Goal: Check status: Check status

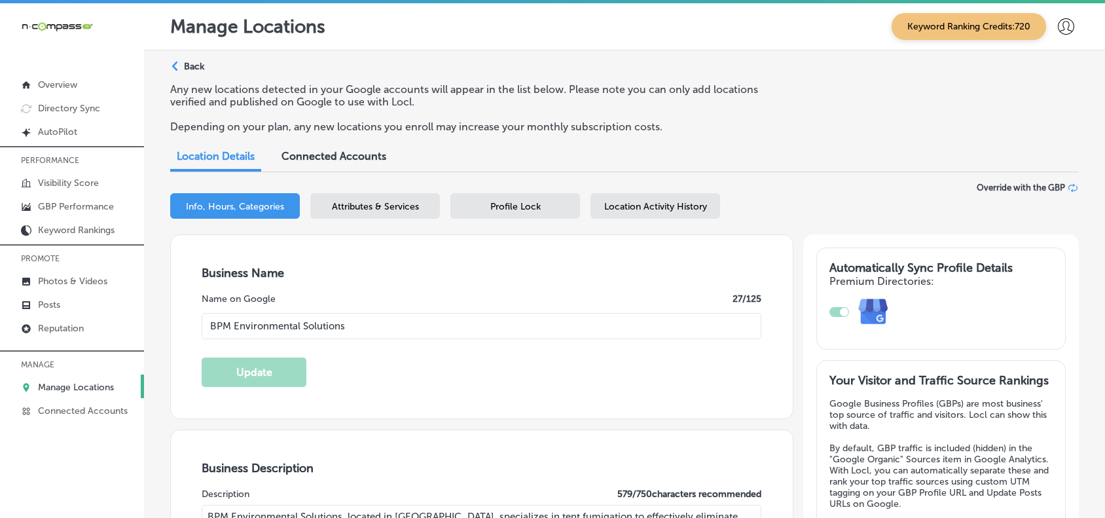
select select "US"
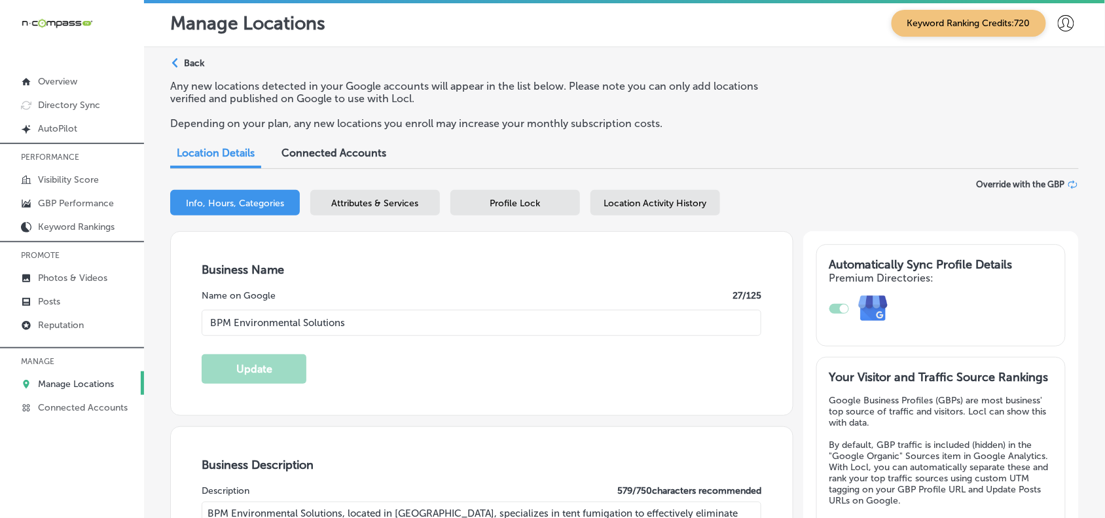
scroll to position [1186, 0]
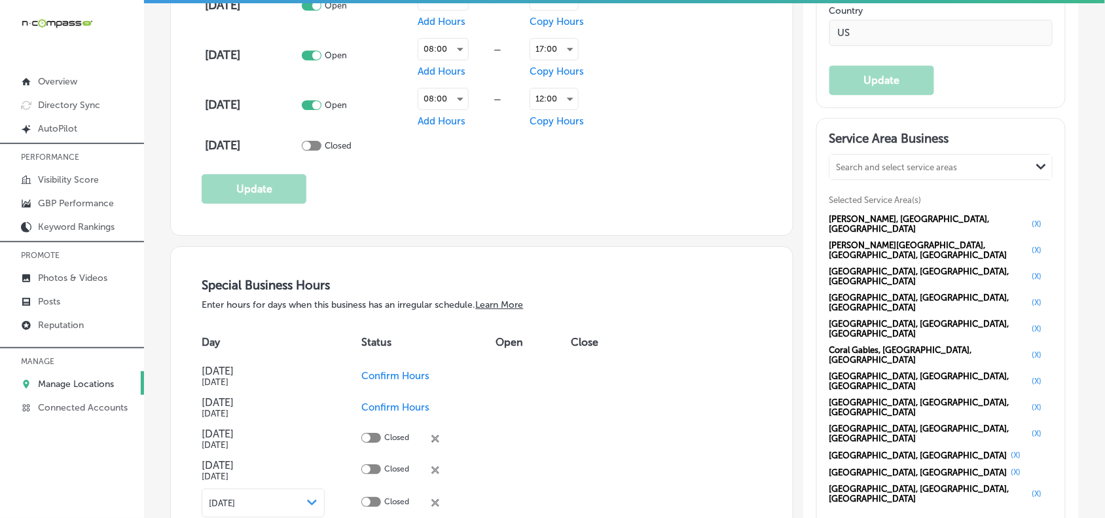
click at [102, 390] on p "Manage Locations" at bounding box center [76, 384] width 76 height 11
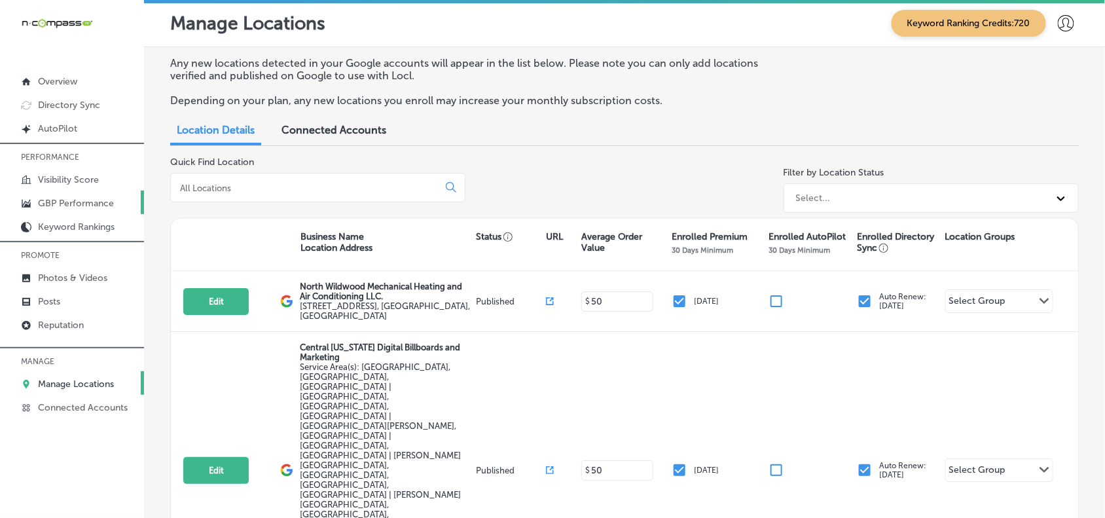
click at [94, 200] on p "GBP Performance" at bounding box center [76, 203] width 76 height 11
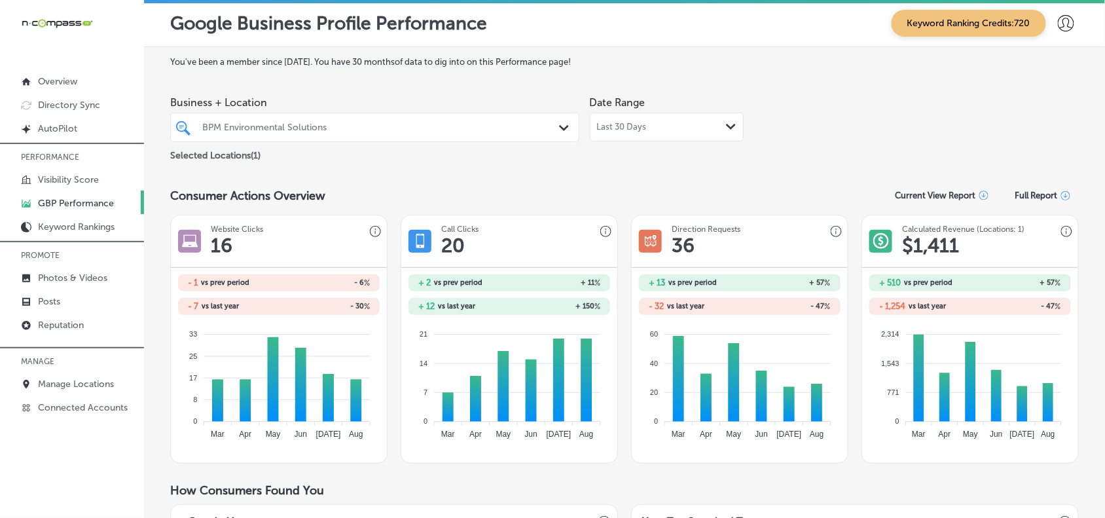
click at [650, 118] on div "Last 30 Days Path Created with Sketch." at bounding box center [667, 127] width 154 height 29
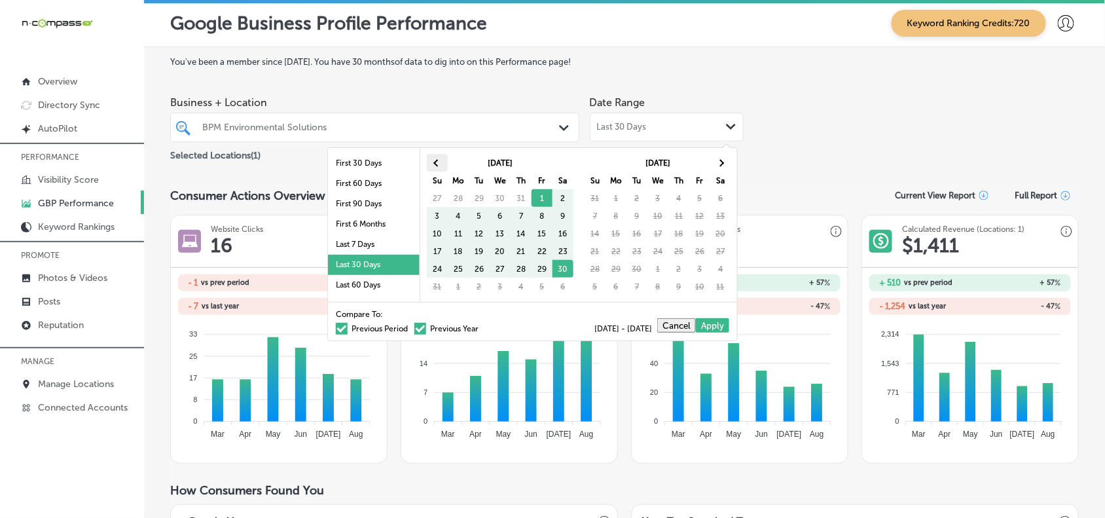
click at [437, 164] on span at bounding box center [437, 162] width 7 height 7
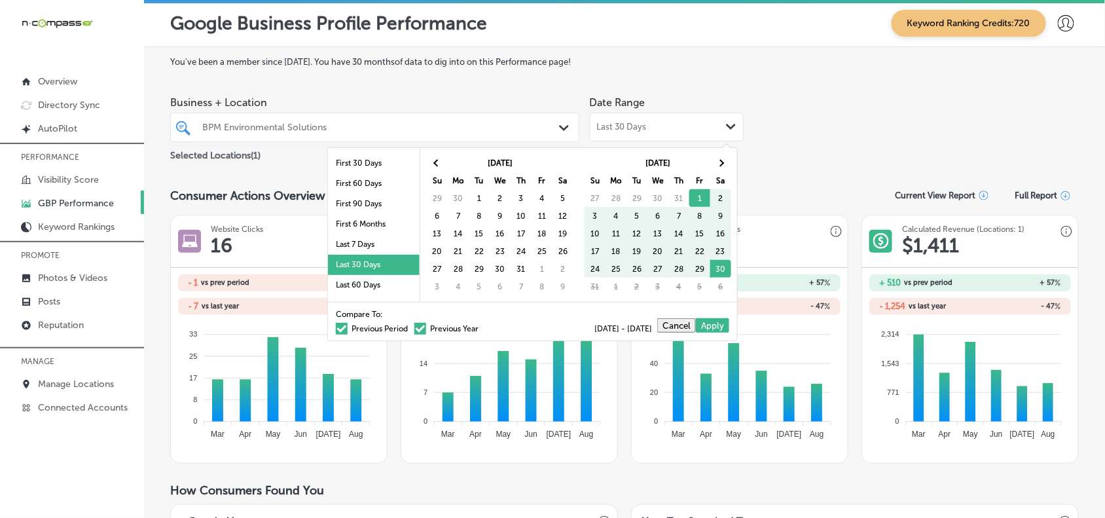
click at [437, 164] on span at bounding box center [437, 162] width 7 height 7
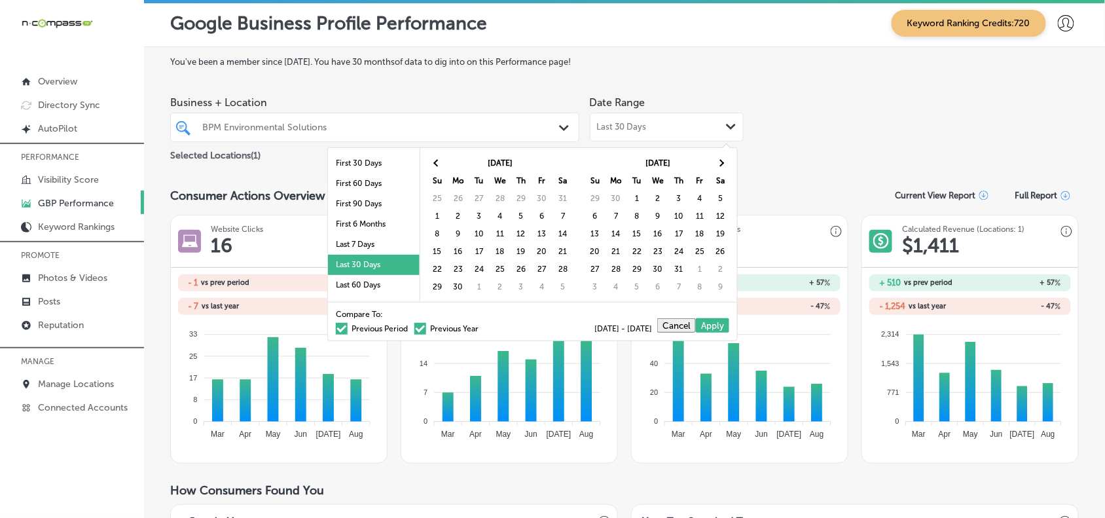
click at [437, 164] on span at bounding box center [437, 162] width 7 height 7
click at [712, 164] on th at bounding box center [721, 163] width 21 height 18
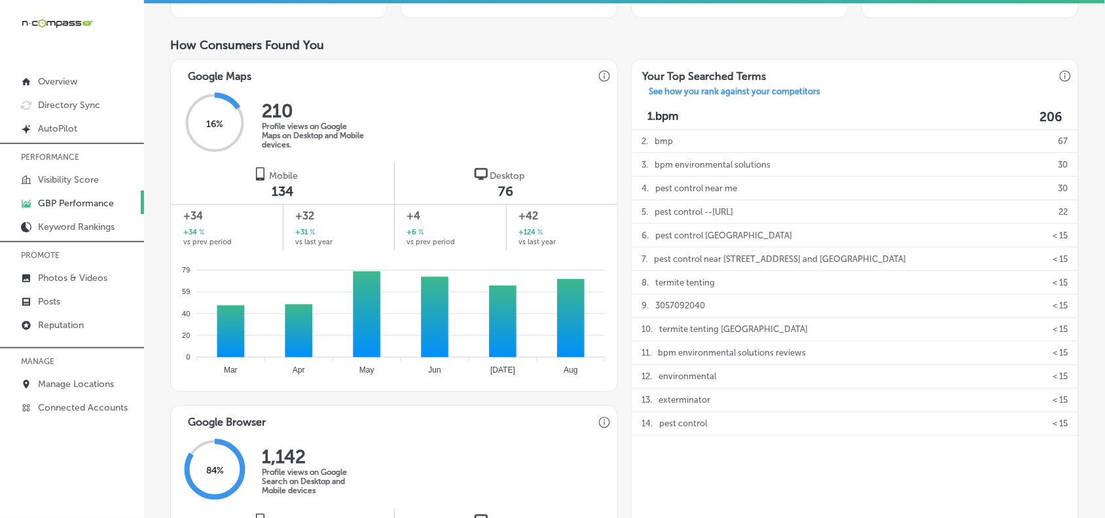
scroll to position [442, 0]
